Goal: Check status

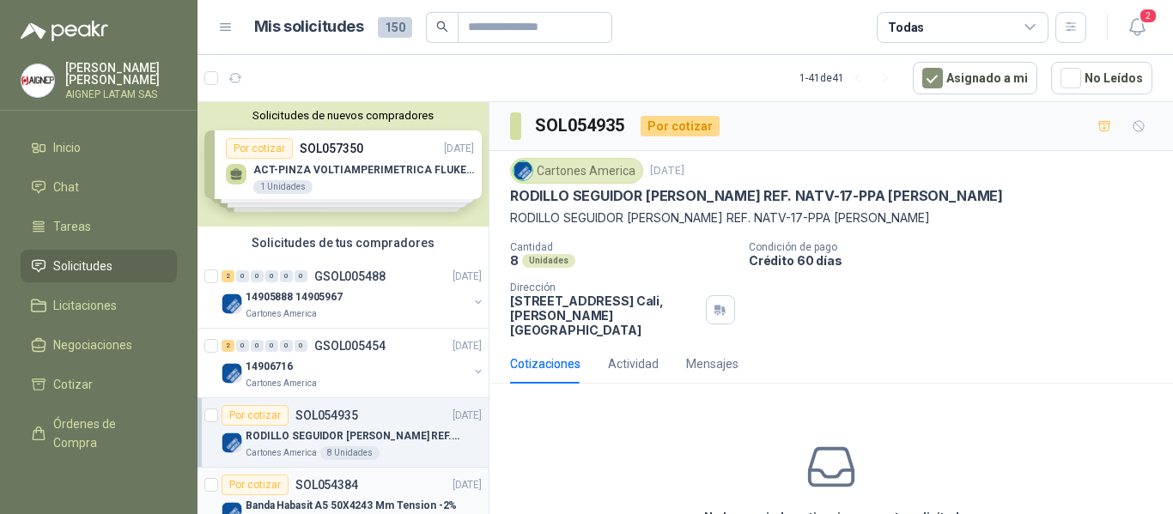
scroll to position [200, 0]
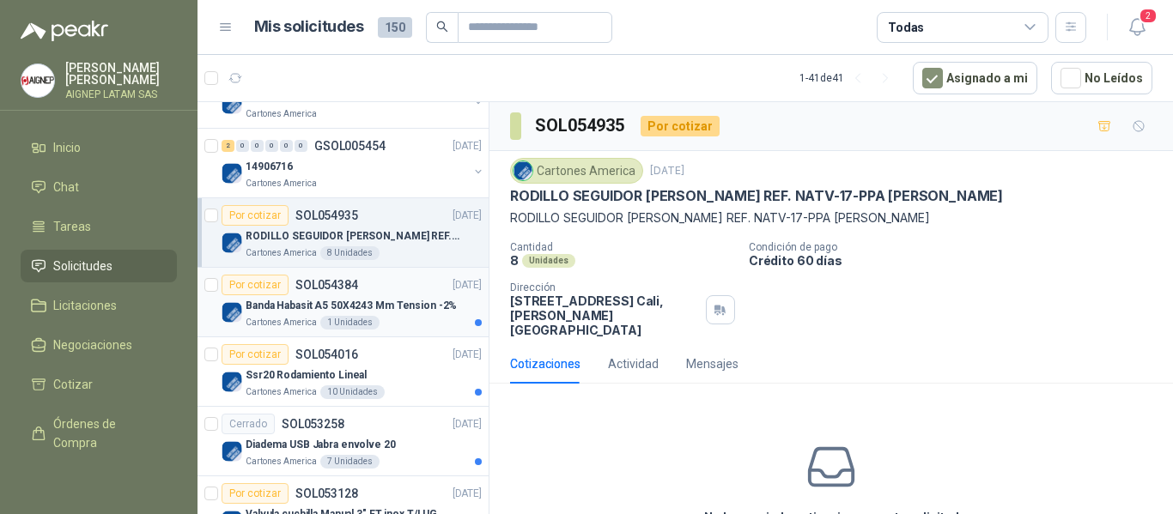
click at [416, 321] on div "Cartones America 1 Unidades" at bounding box center [364, 323] width 236 height 14
